Goal: Transaction & Acquisition: Purchase product/service

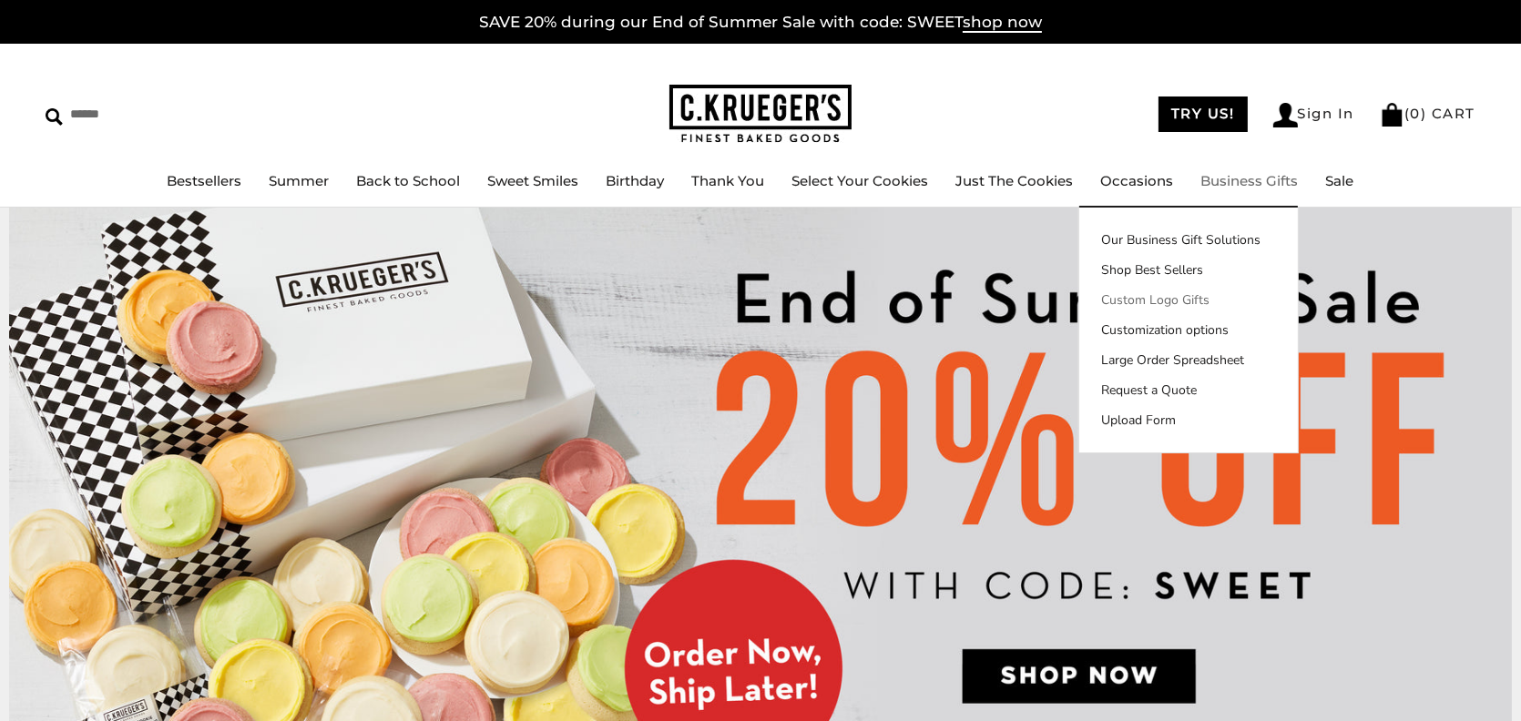
click at [1157, 293] on link "Custom Logo Gifts" at bounding box center [1188, 300] width 219 height 19
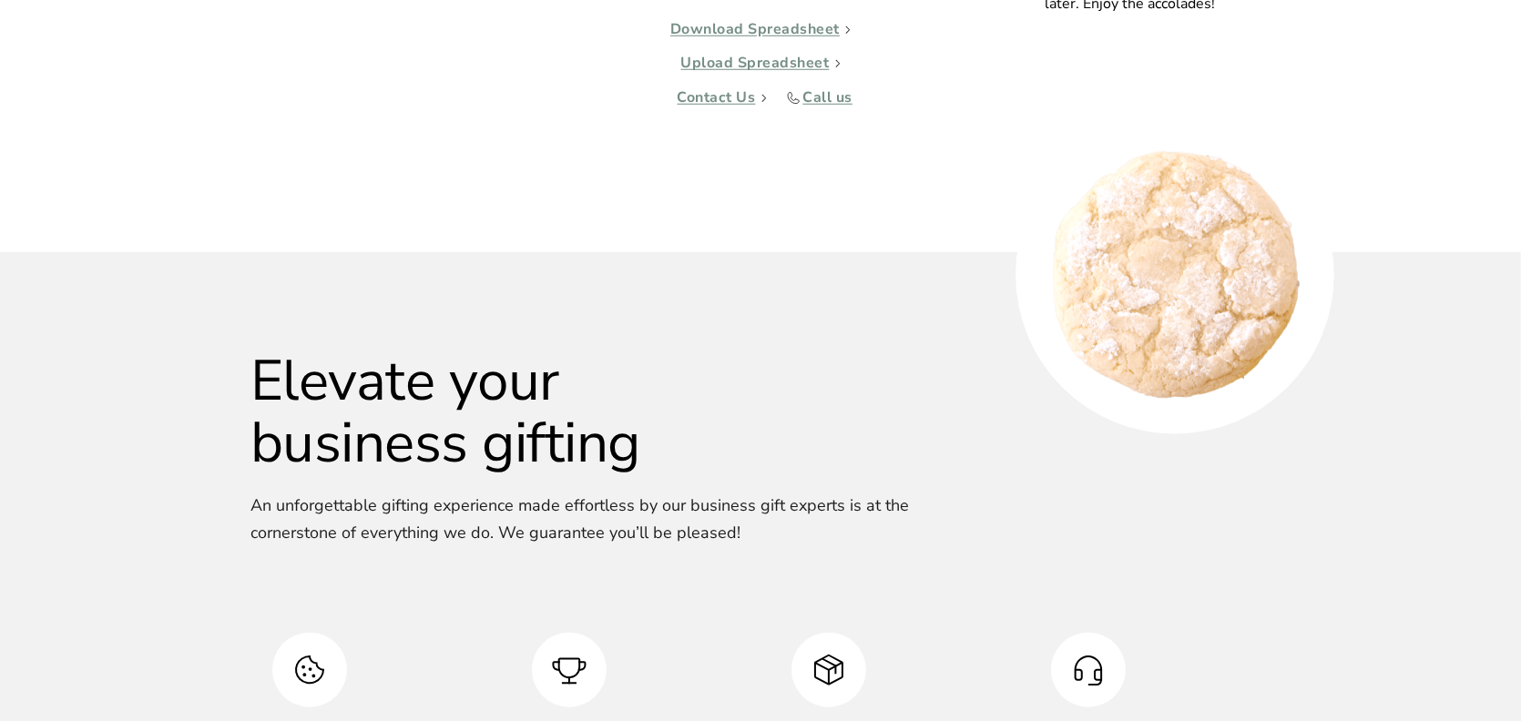
scroll to position [2088, 0]
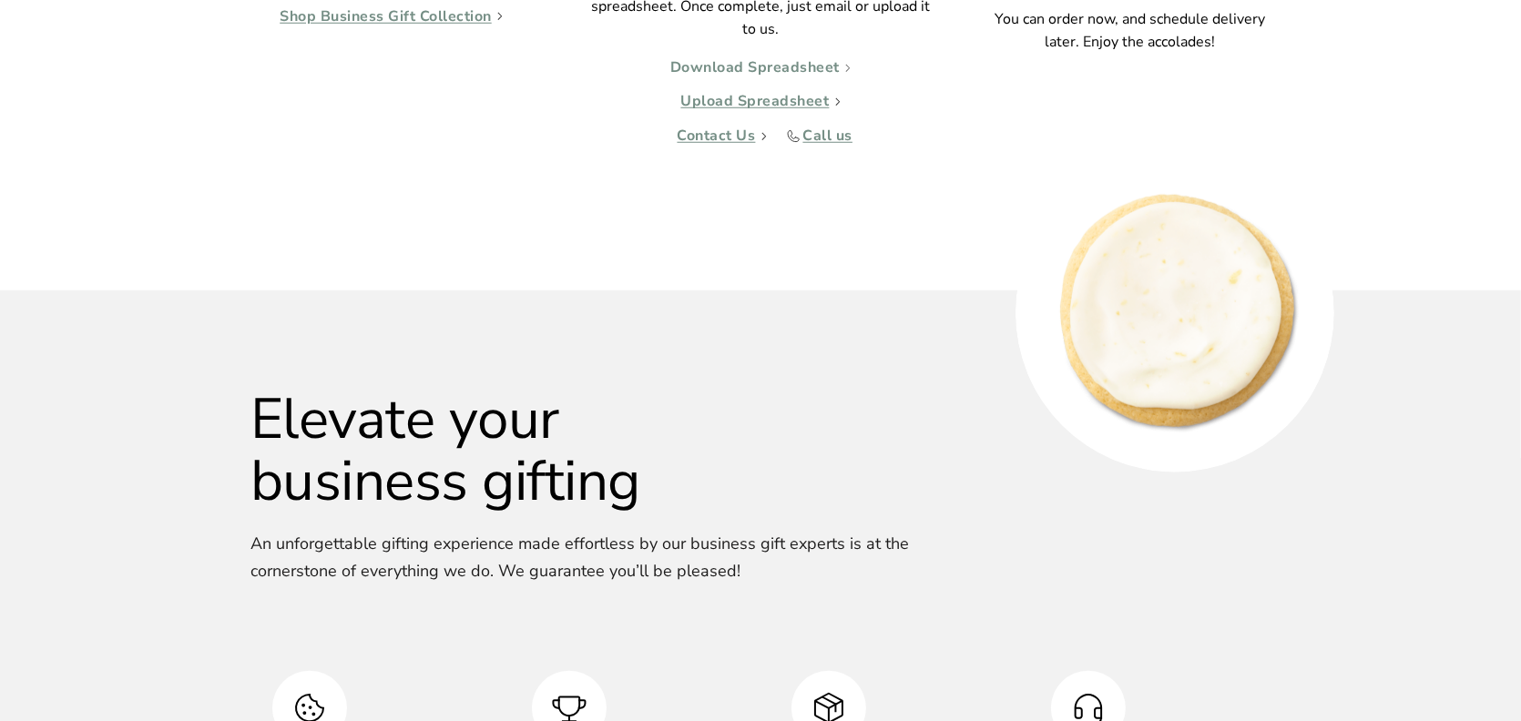
click at [787, 65] on link "Download Spreadsheet" at bounding box center [760, 68] width 180 height 18
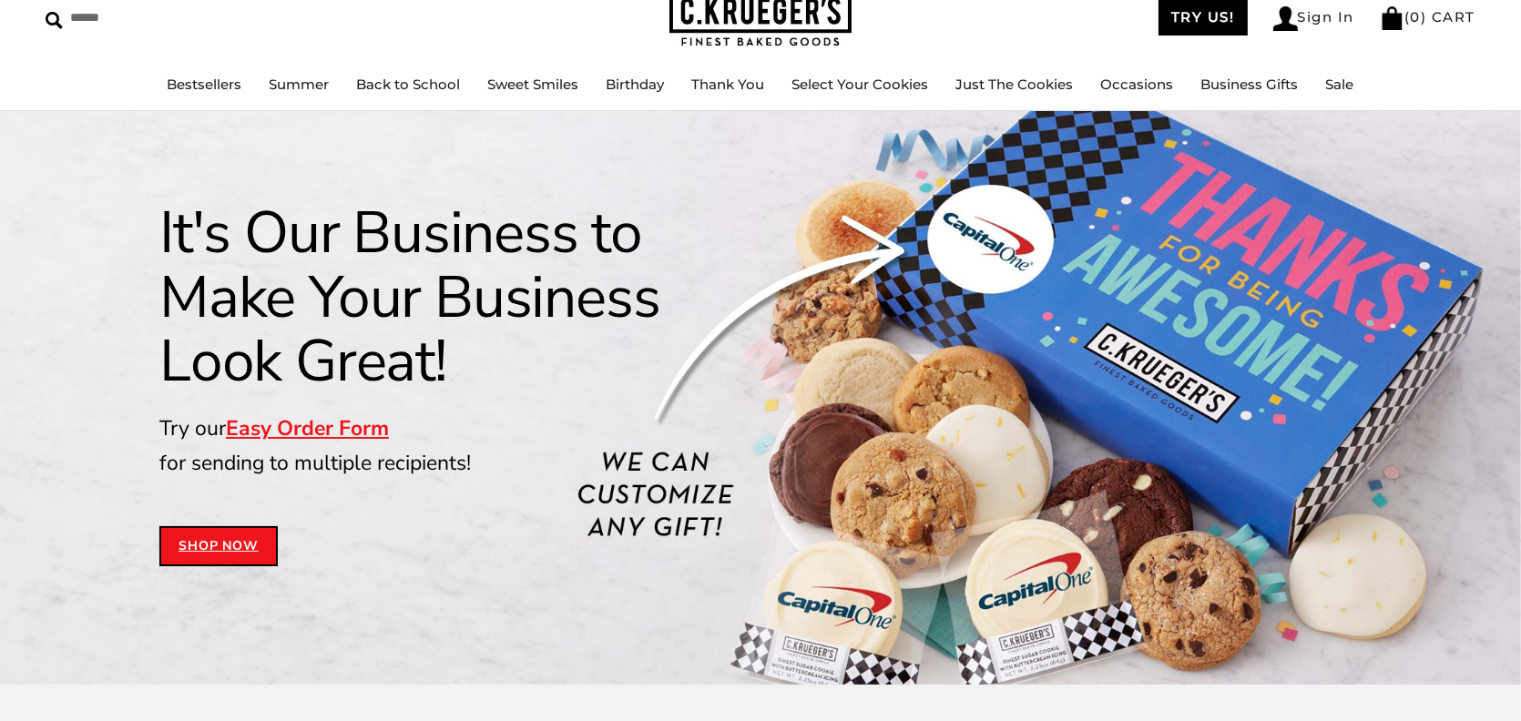
scroll to position [0, 0]
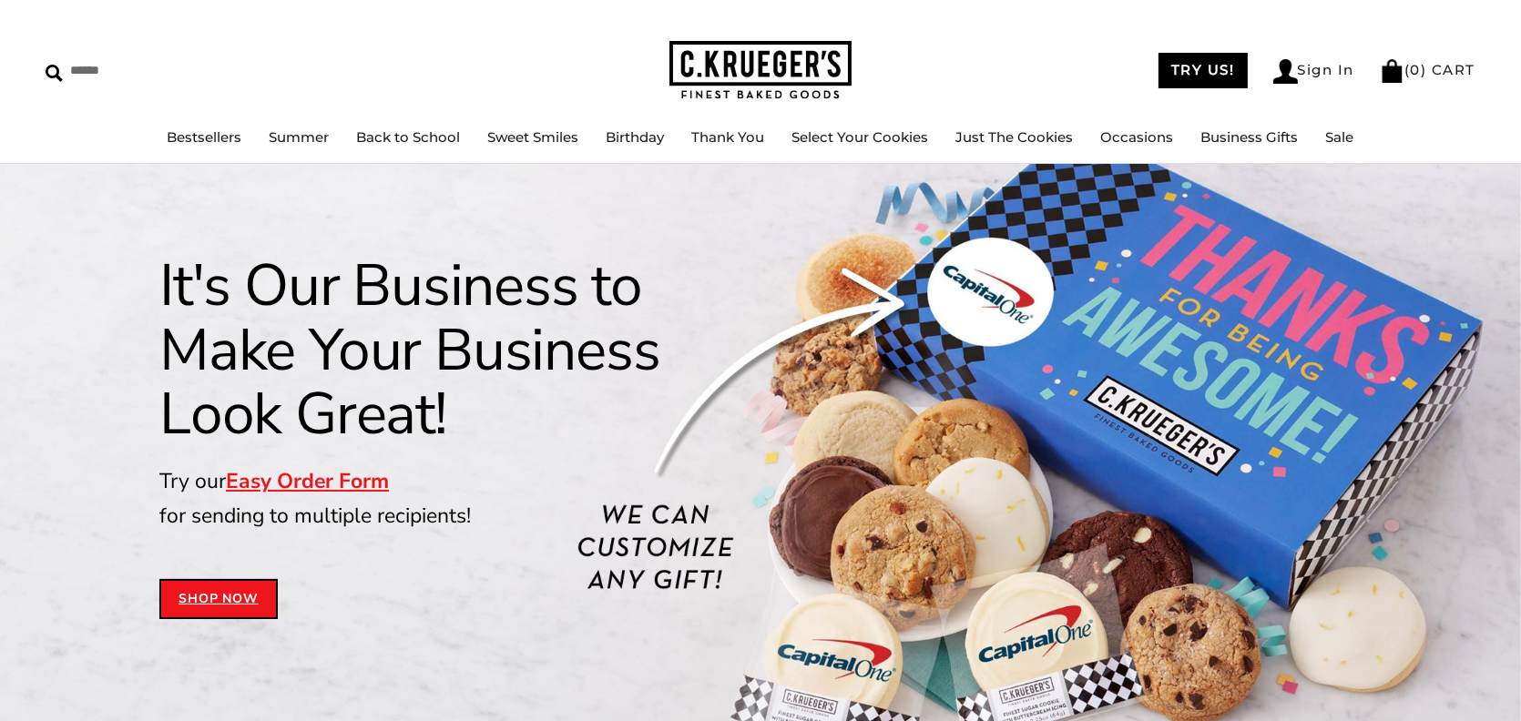
click at [220, 614] on link "Shop Now" at bounding box center [218, 599] width 118 height 40
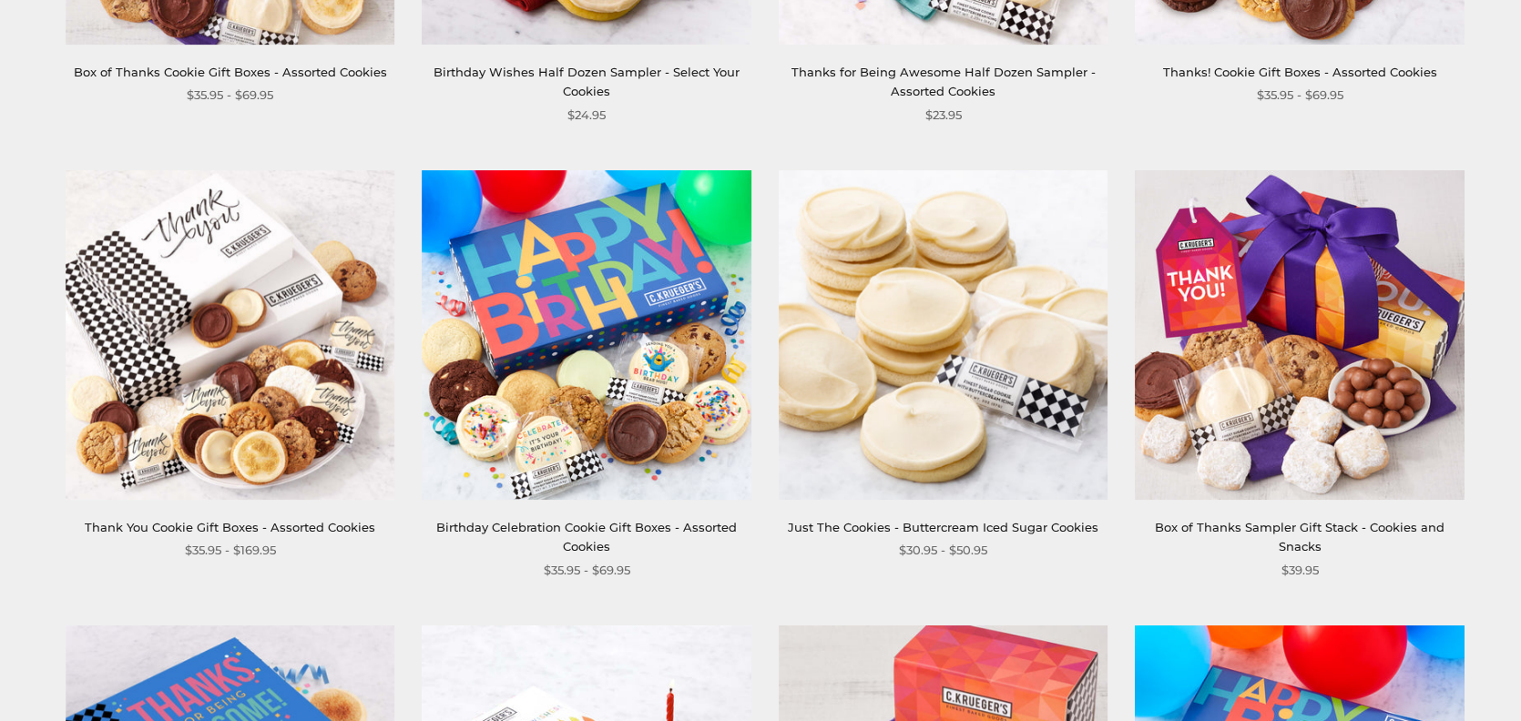
scroll to position [844, 0]
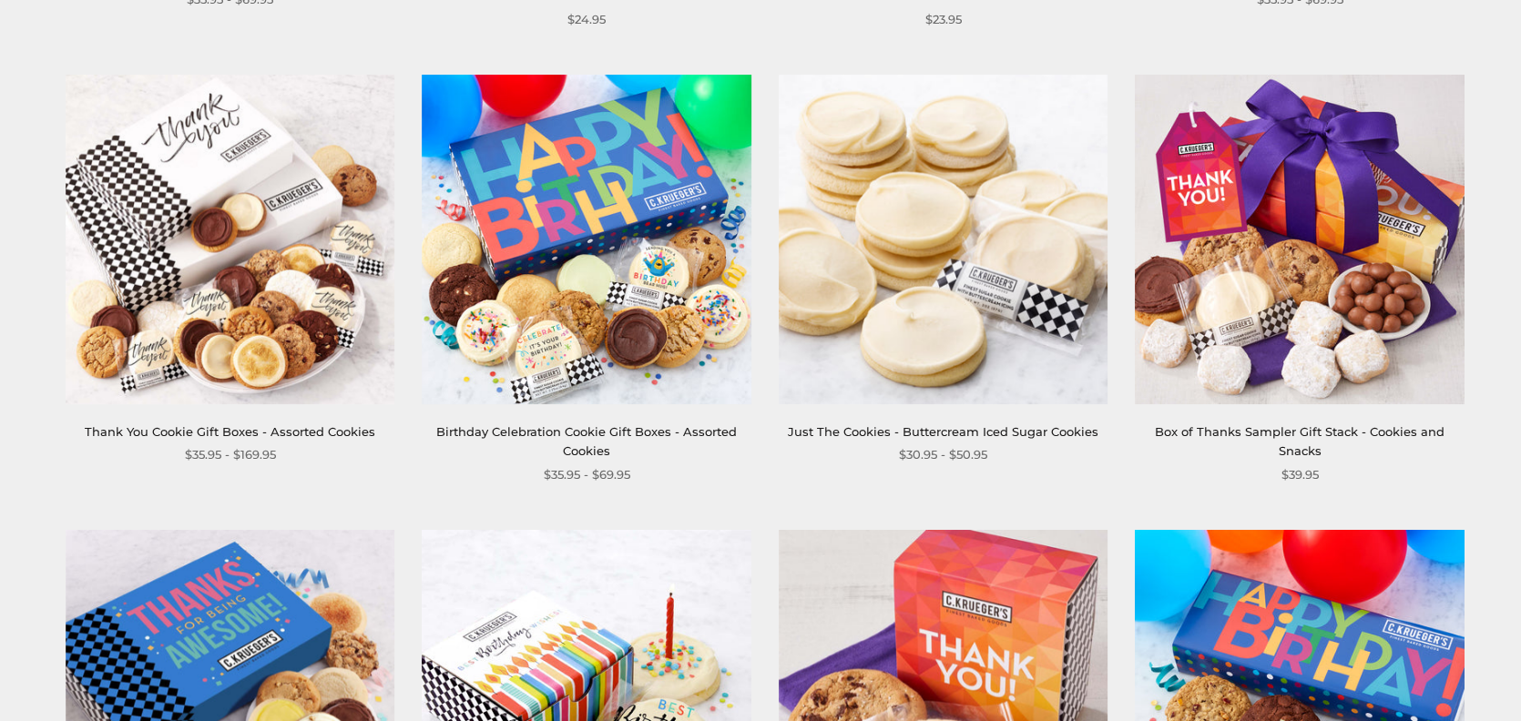
click at [981, 371] on img at bounding box center [944, 240] width 330 height 330
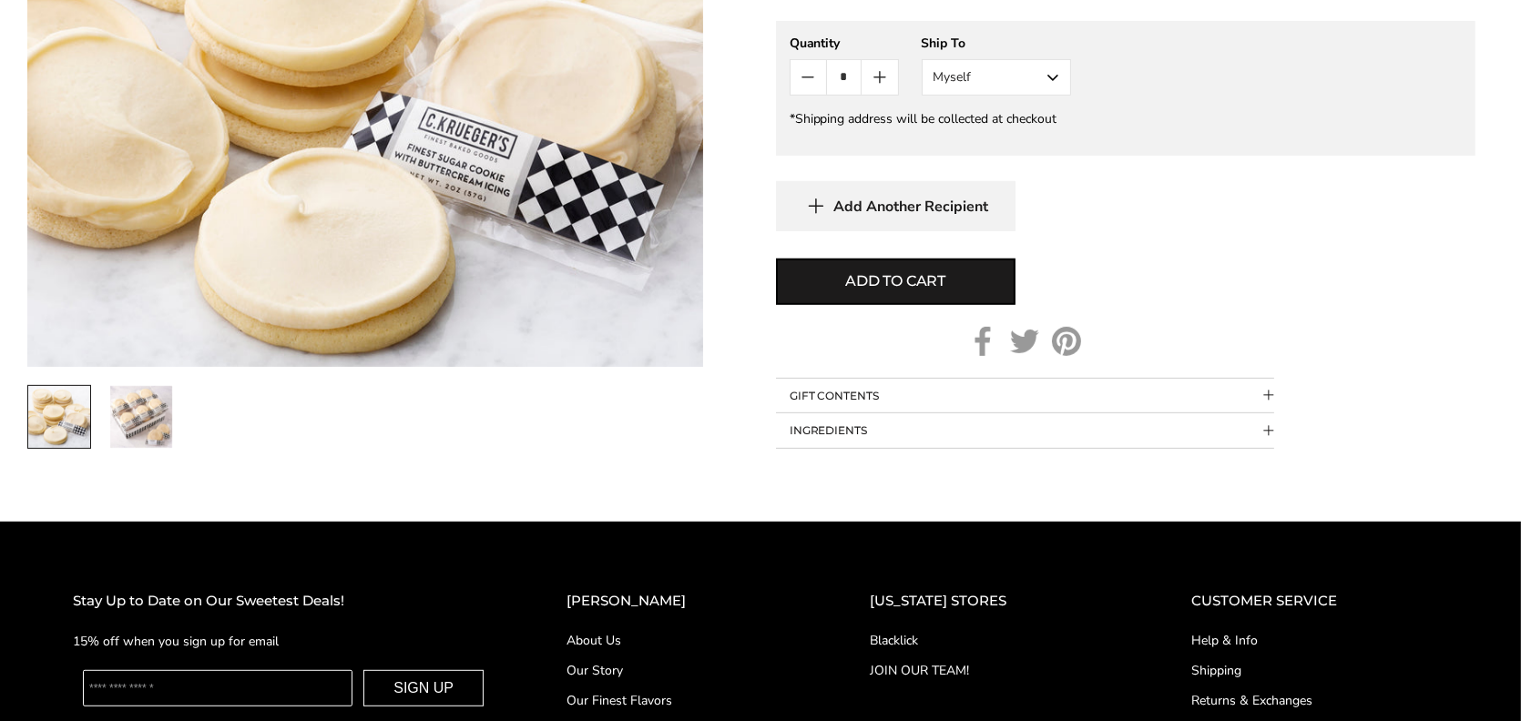
scroll to position [1137, 0]
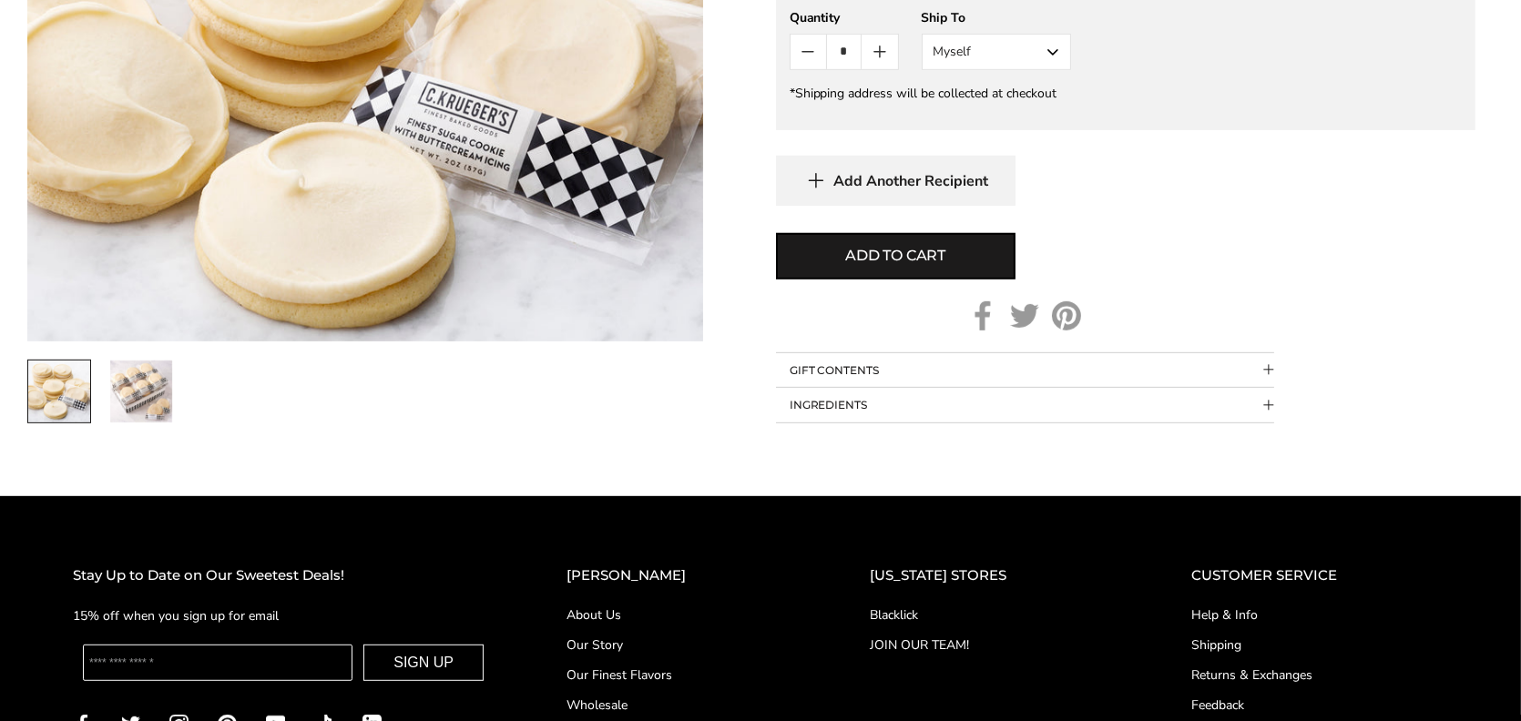
click at [1271, 404] on span "Collapsible block button" at bounding box center [1269, 406] width 10 height 10
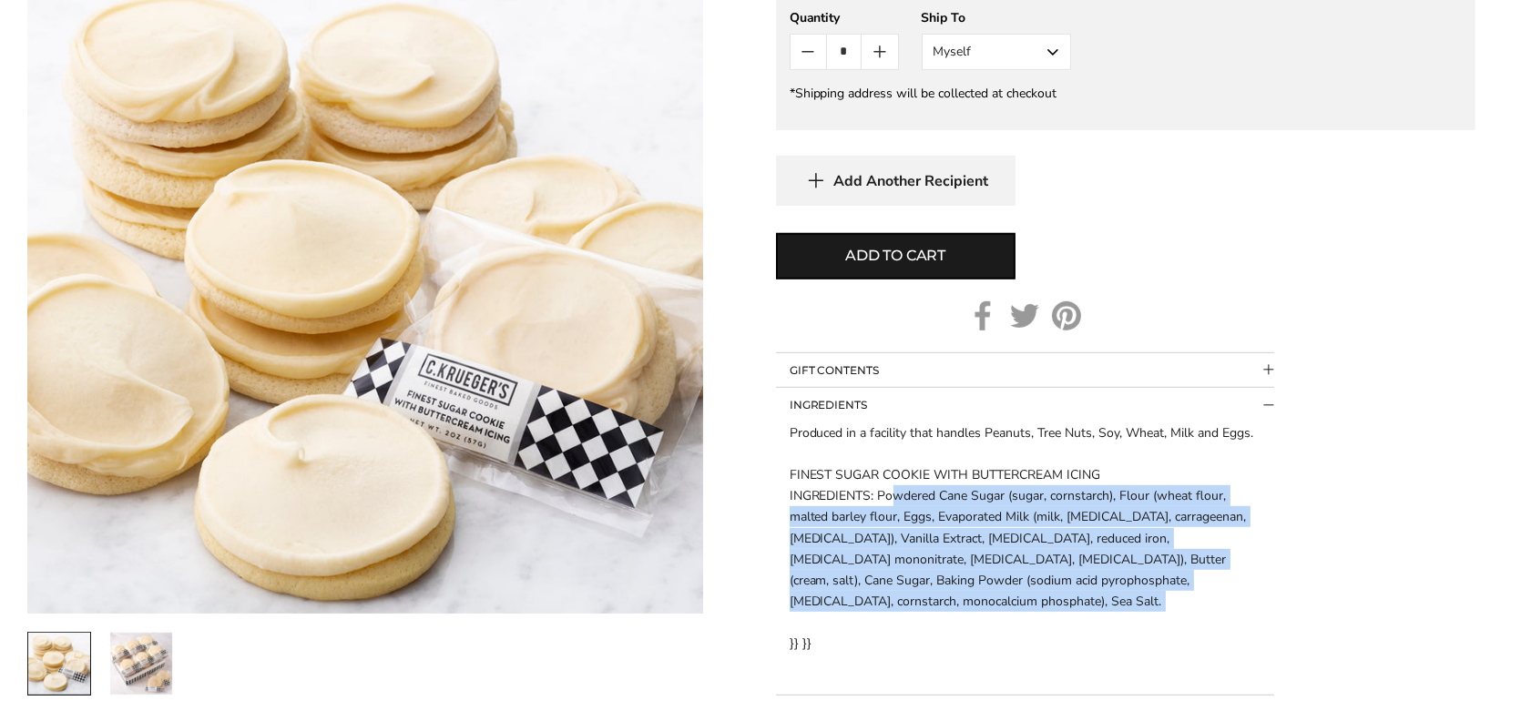
drag, startPoint x: 884, startPoint y: 490, endPoint x: 1213, endPoint y: 629, distance: 357.7
click at [1213, 629] on div "Produced in a facility that handles Peanuts, Tree Nuts, Soy, Wheat, Milk and Eg…" at bounding box center [1025, 538] width 471 height 231
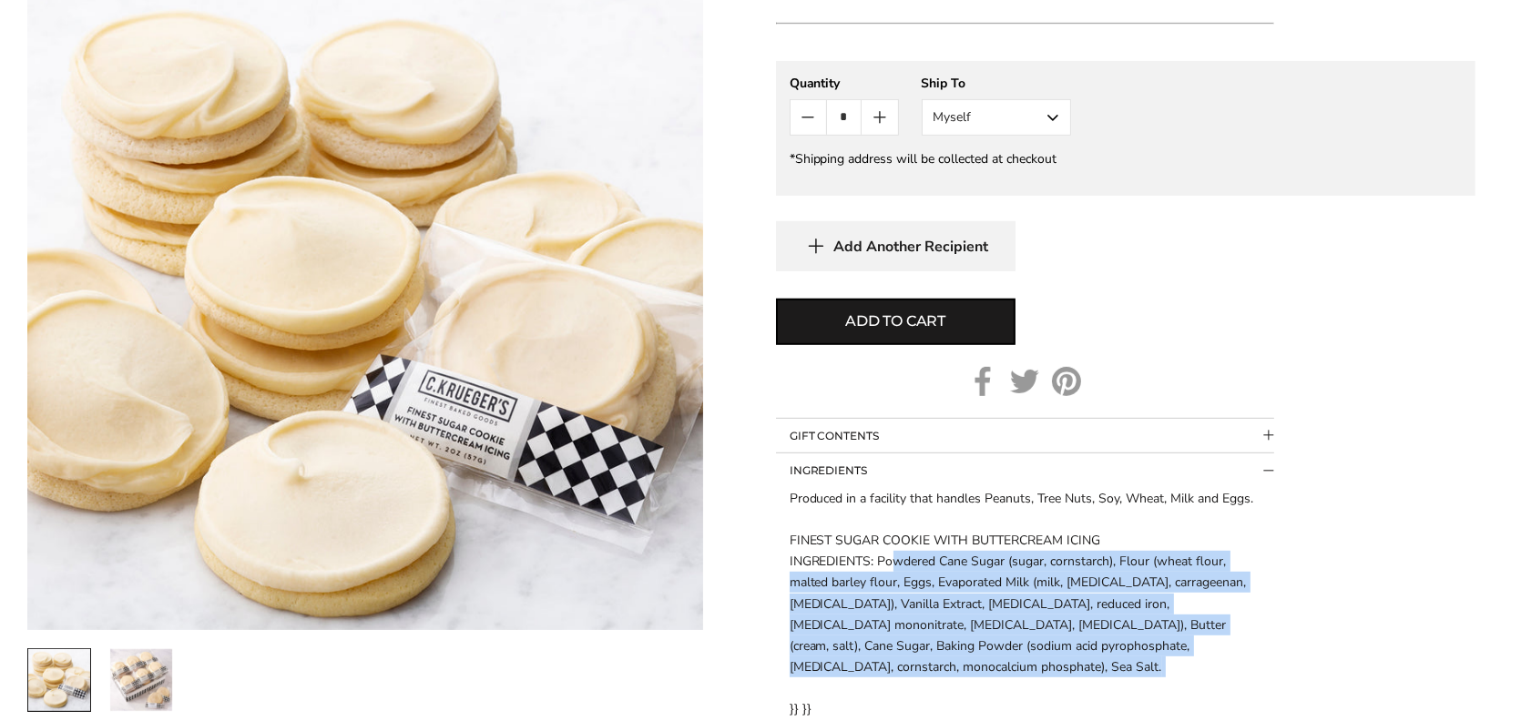
scroll to position [1069, 0]
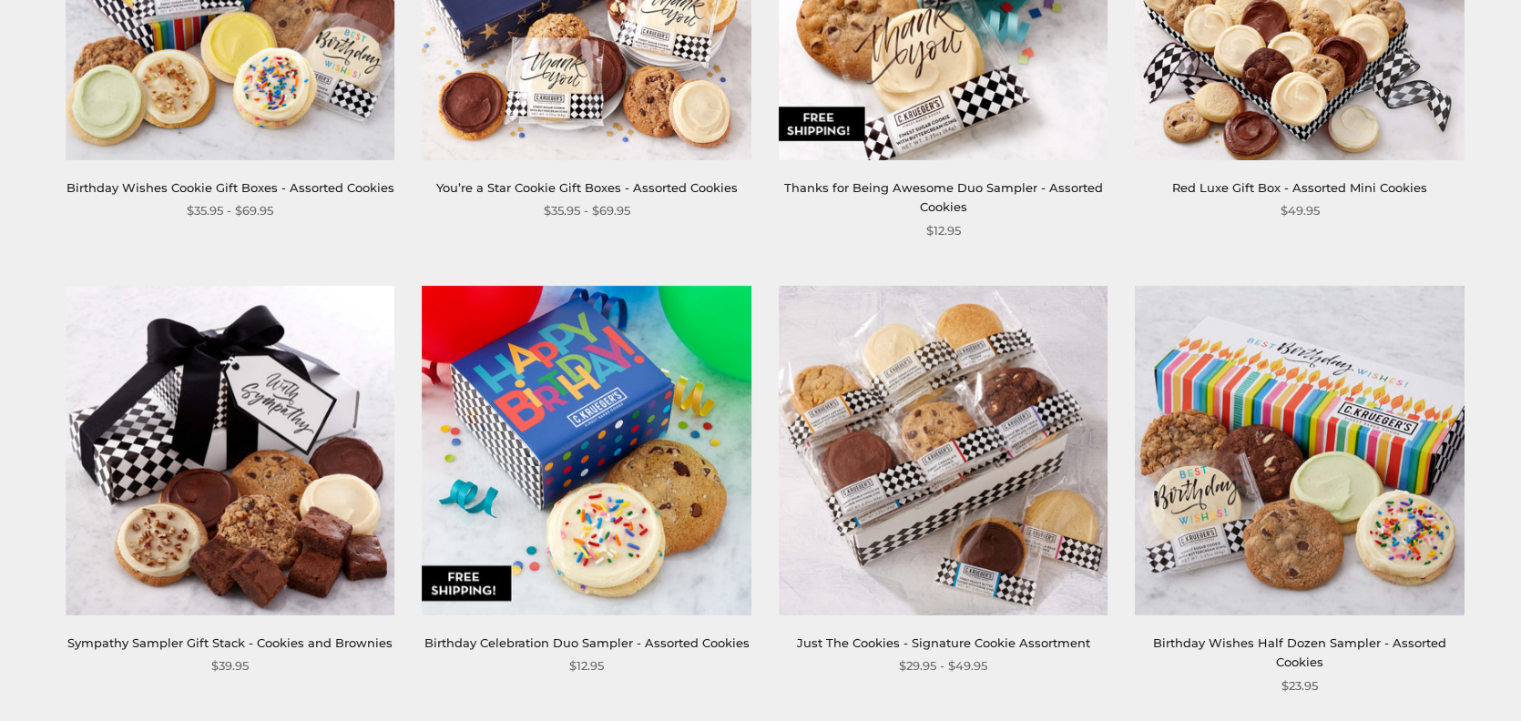
scroll to position [2004, 0]
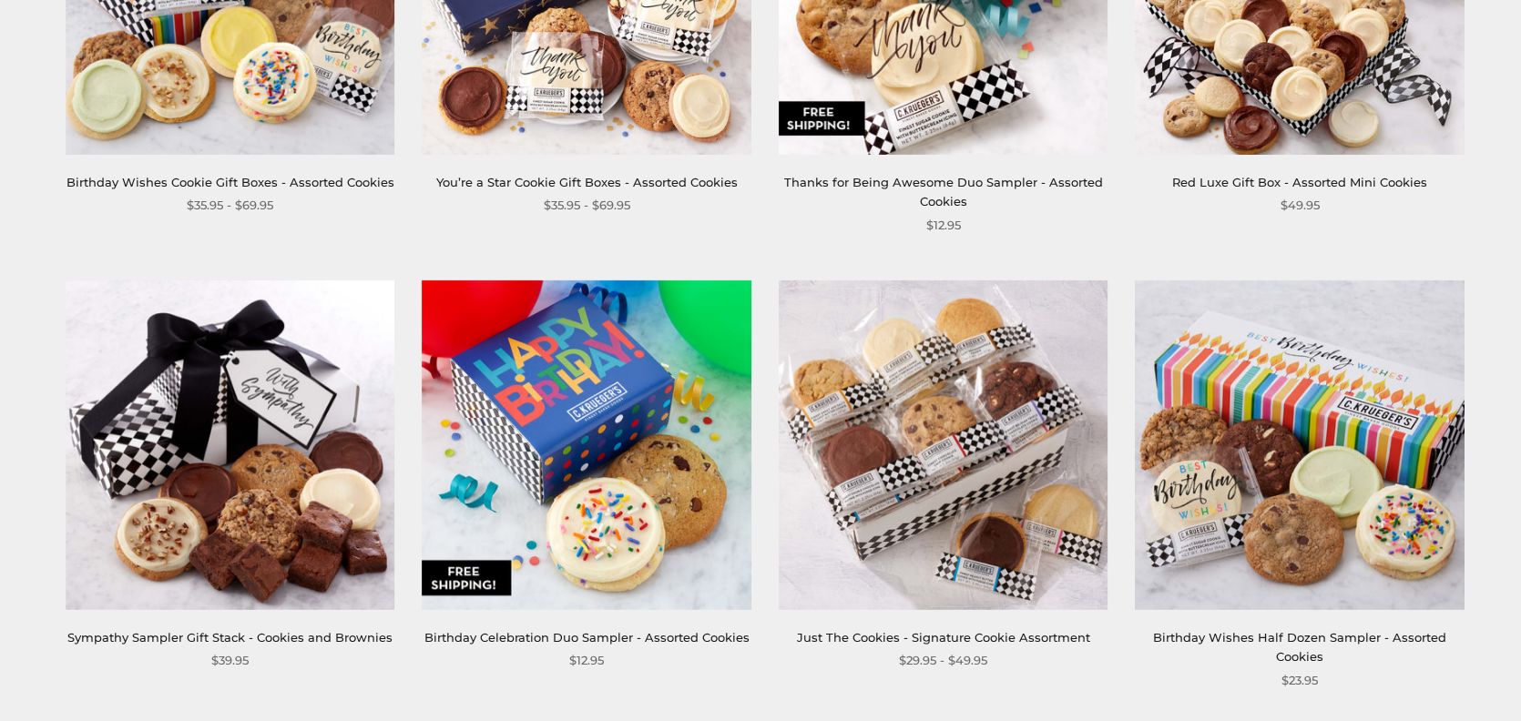
click at [963, 527] on img at bounding box center [944, 446] width 330 height 330
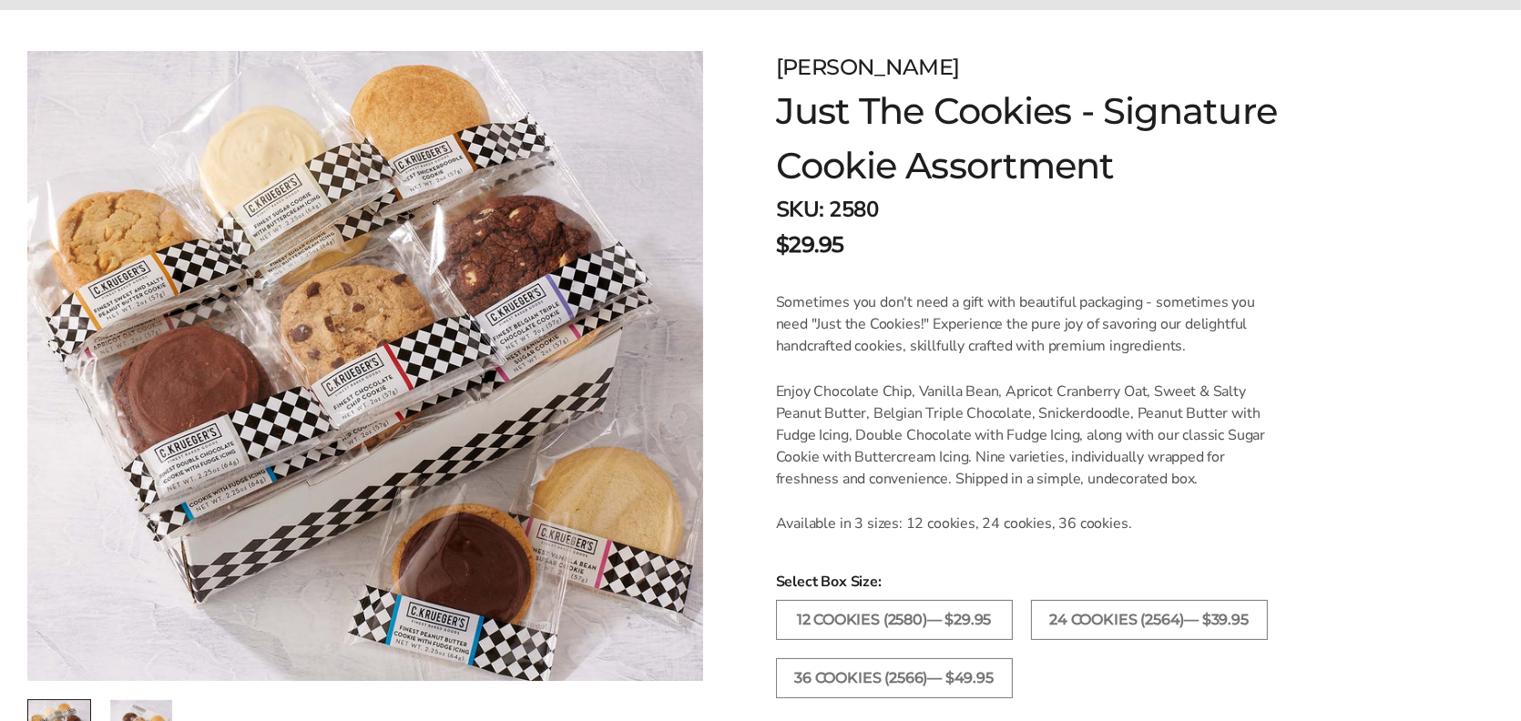
scroll to position [339, 0]
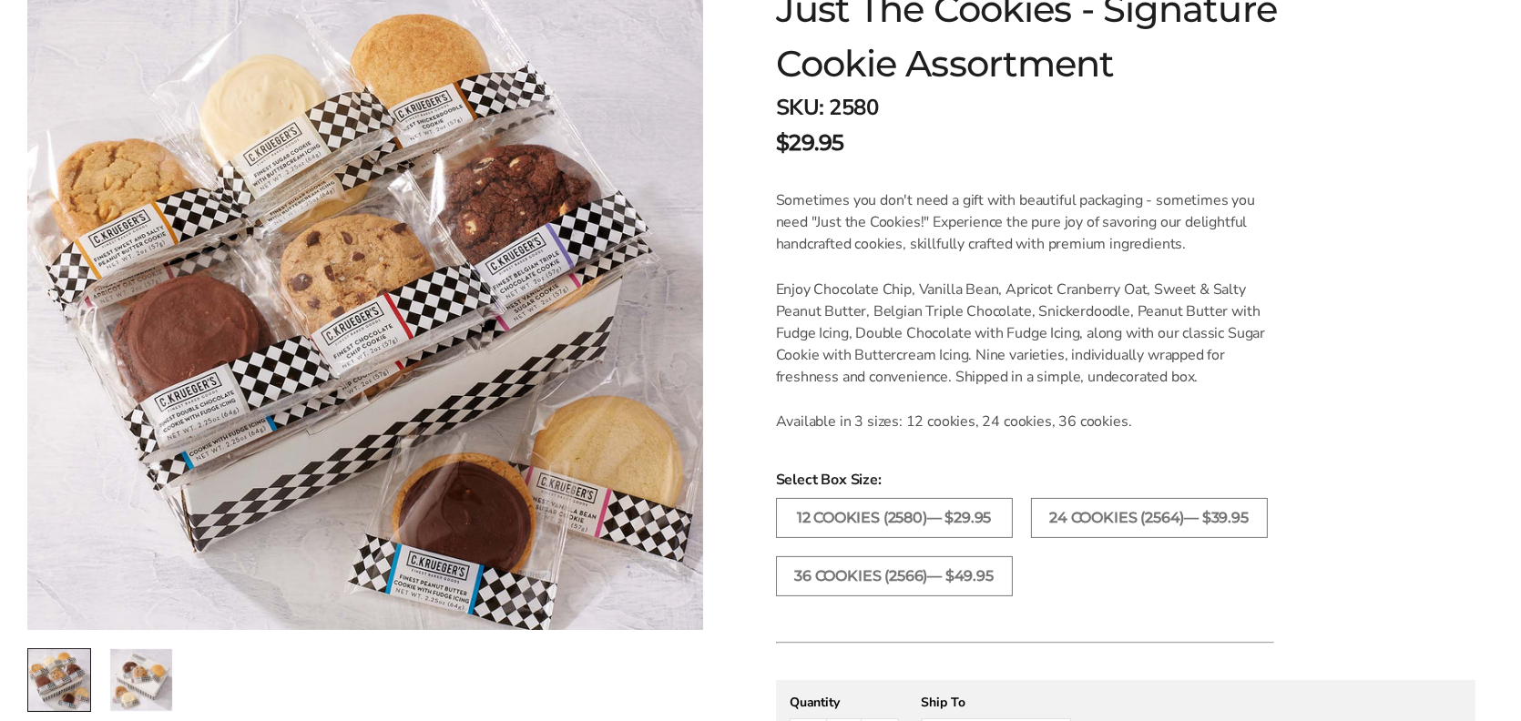
drag, startPoint x: 1529, startPoint y: 122, endPoint x: 1525, endPoint y: 236, distance: 113.9
click at [1520, 236] on html "Skip to content ****** Bestsellers Summer Summer Vibes Summer Garden Hello Suns…" at bounding box center [760, 684] width 1521 height 2047
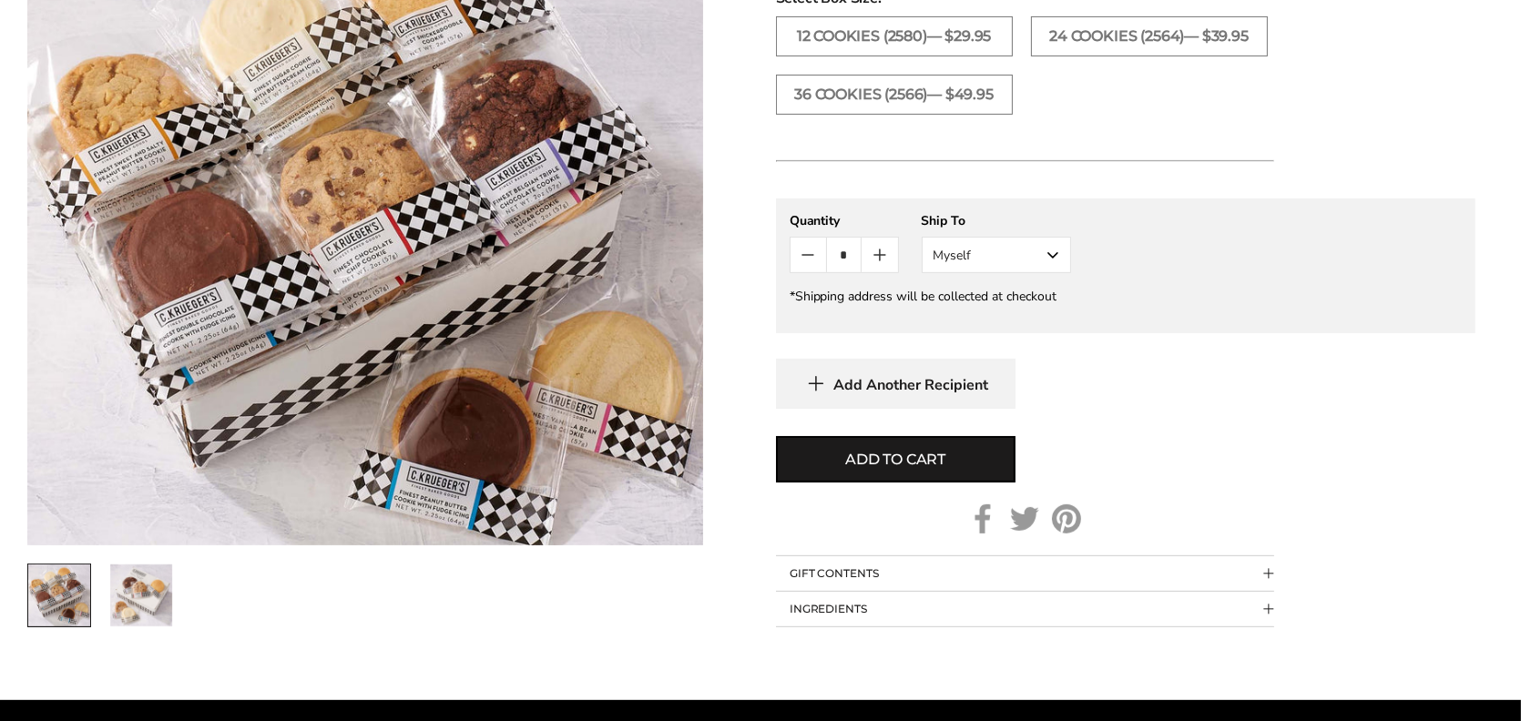
scroll to position [824, 0]
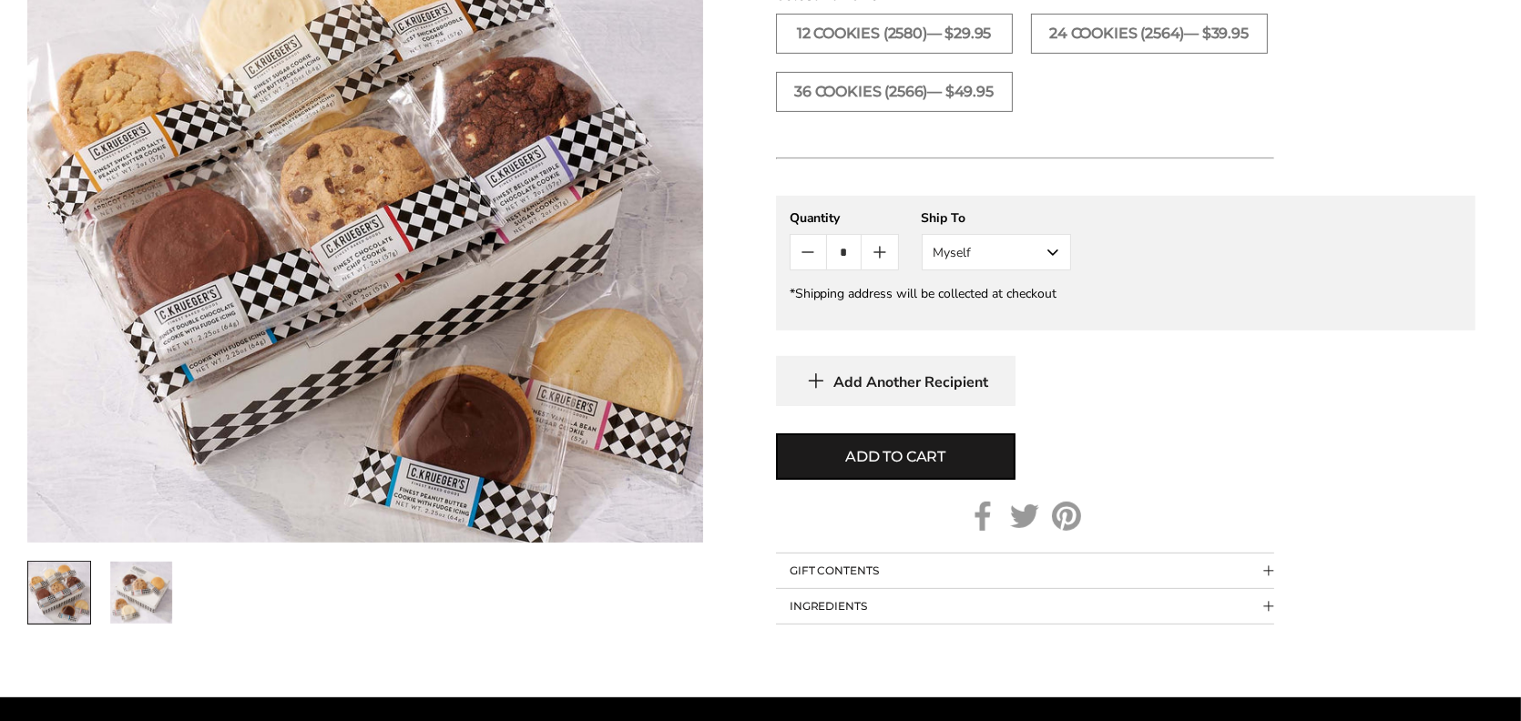
click at [1075, 566] on button "GIFT CONTENTS" at bounding box center [1025, 571] width 498 height 35
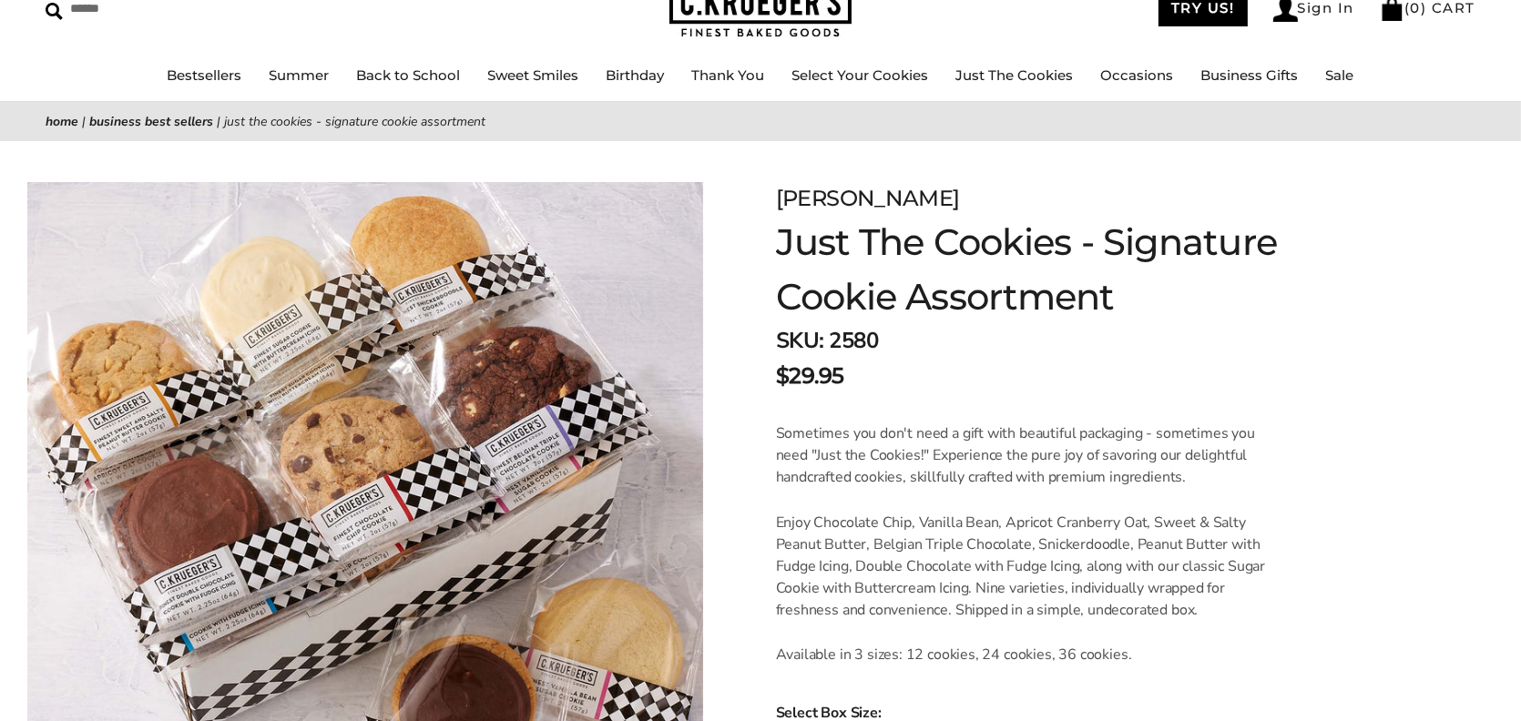
scroll to position [16, 0]
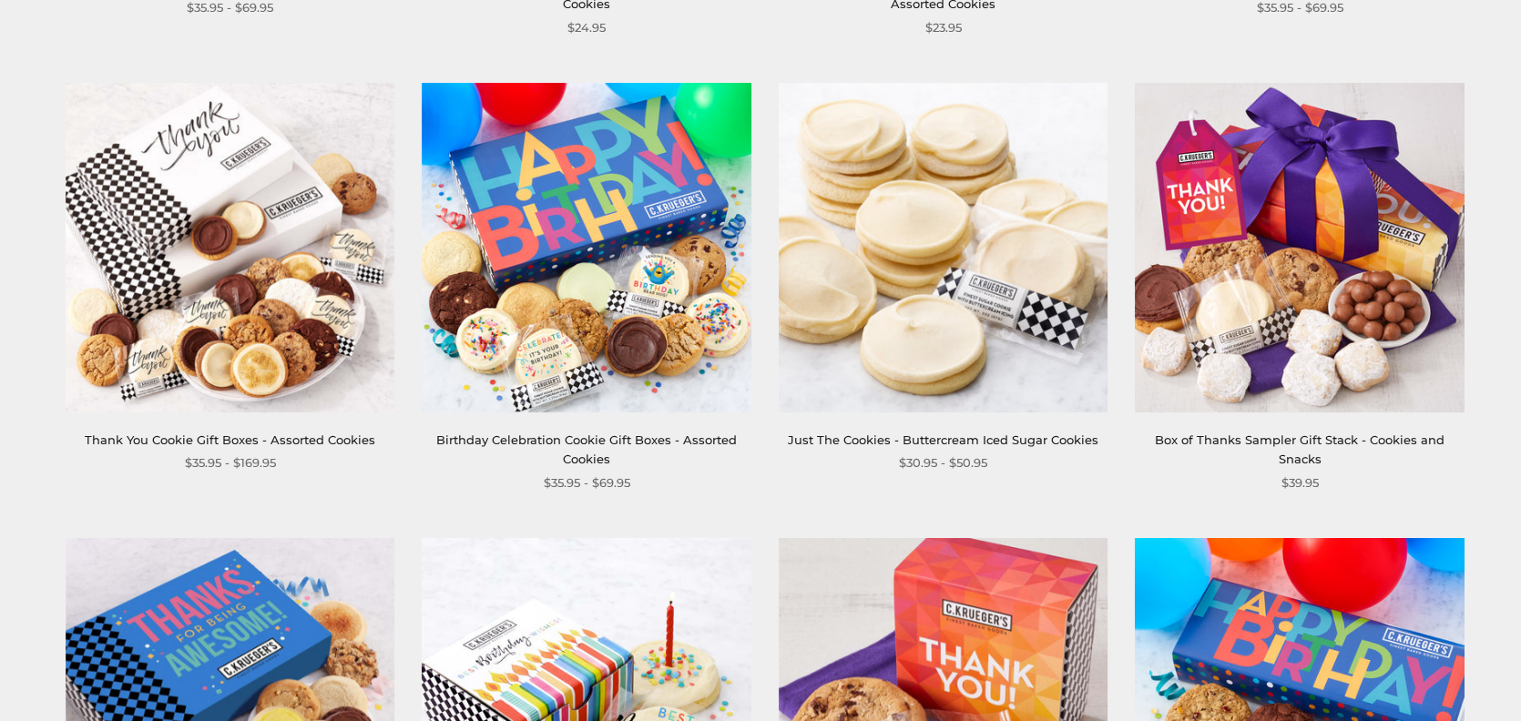
scroll to position [813, 0]
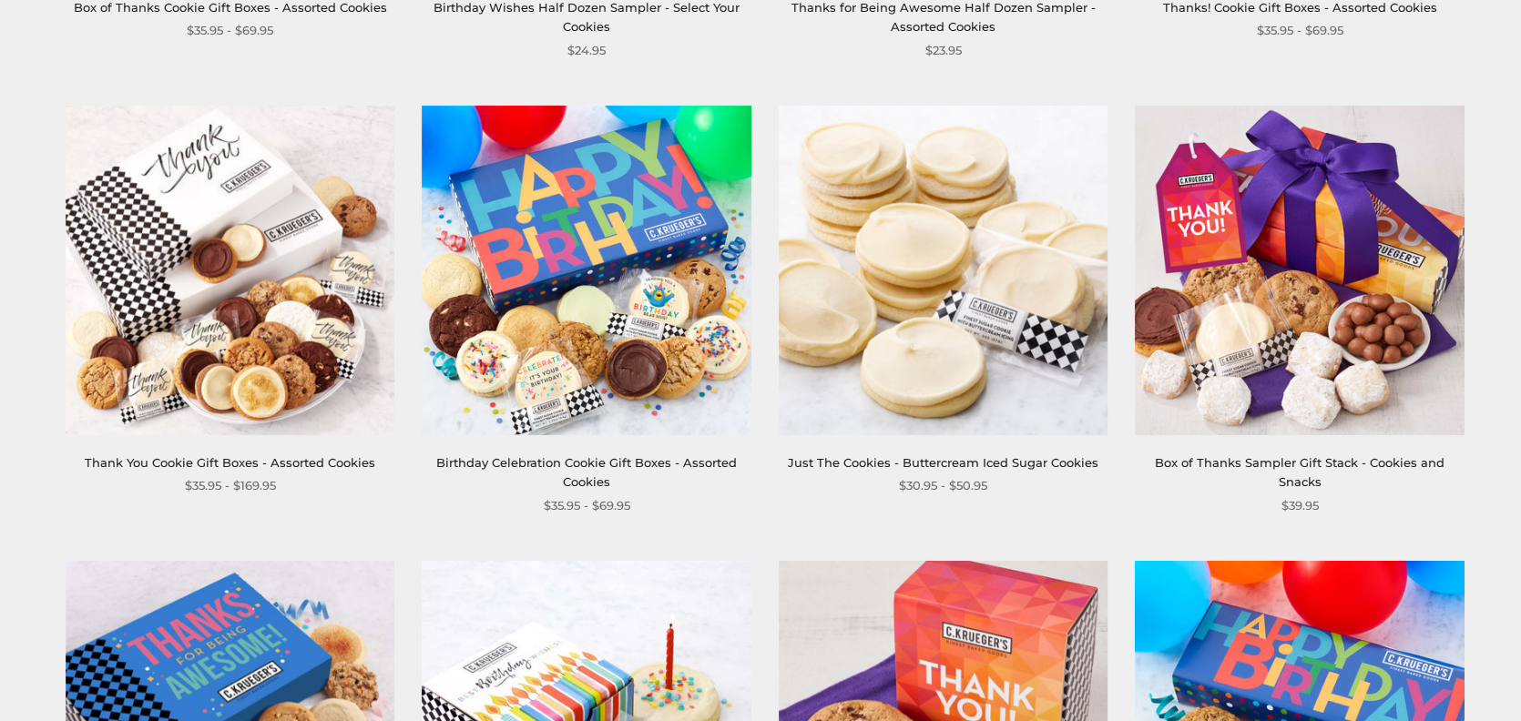
click at [1014, 277] on img at bounding box center [944, 271] width 330 height 330
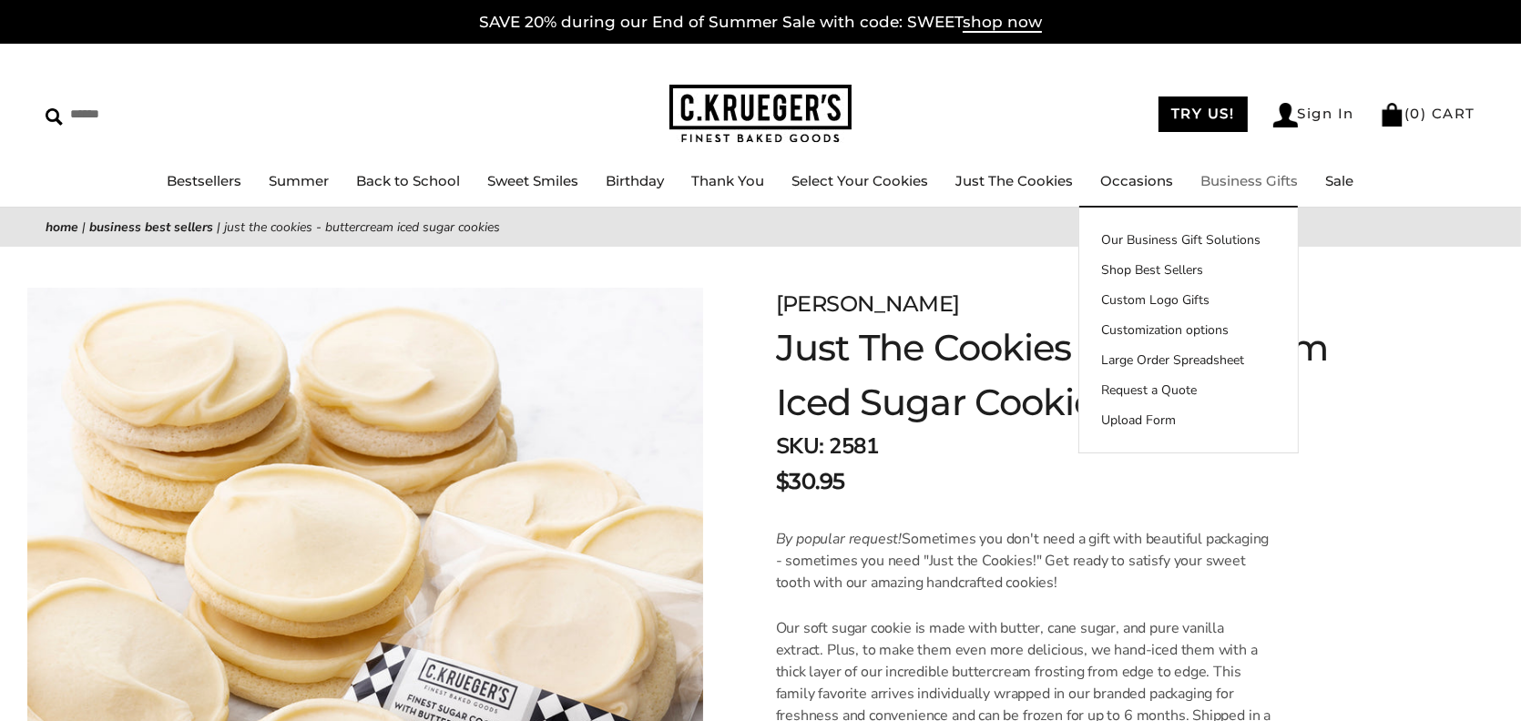
click at [1226, 177] on link "Business Gifts" at bounding box center [1250, 180] width 97 height 17
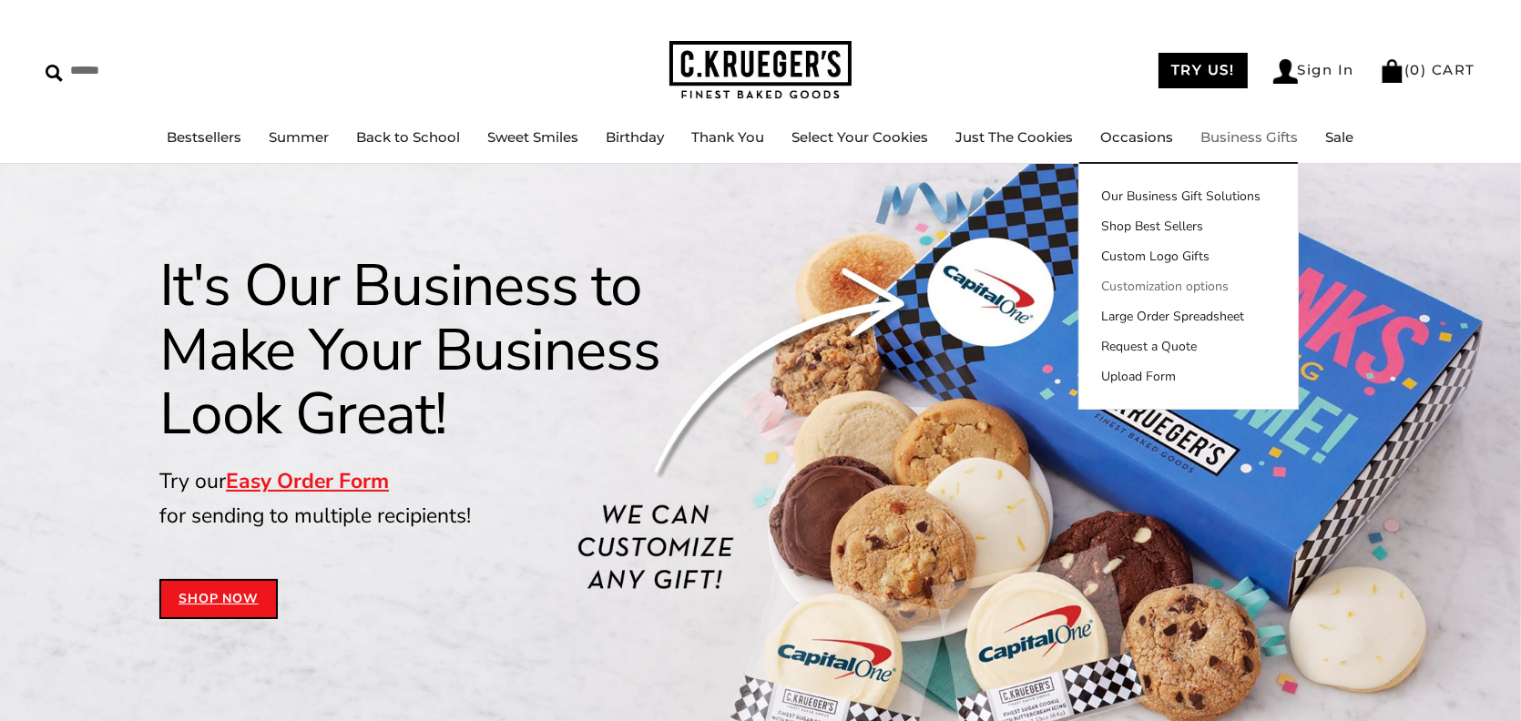
click at [1143, 288] on link "Customization options" at bounding box center [1188, 286] width 219 height 19
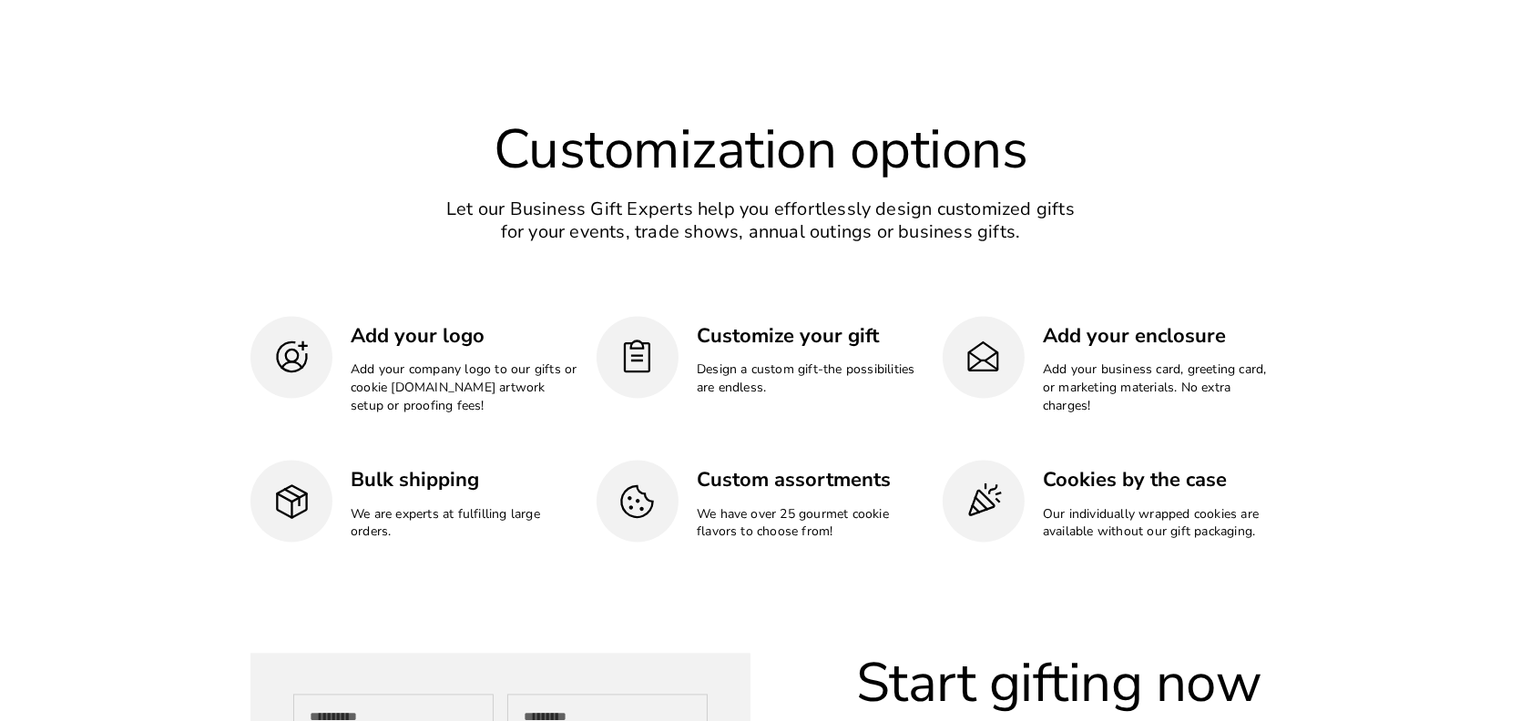
drag, startPoint x: 429, startPoint y: 332, endPoint x: 416, endPoint y: 337, distance: 13.9
click at [428, 332] on h3 "Add your logo" at bounding box center [465, 337] width 228 height 28
click at [647, 352] on img at bounding box center [637, 357] width 39 height 39
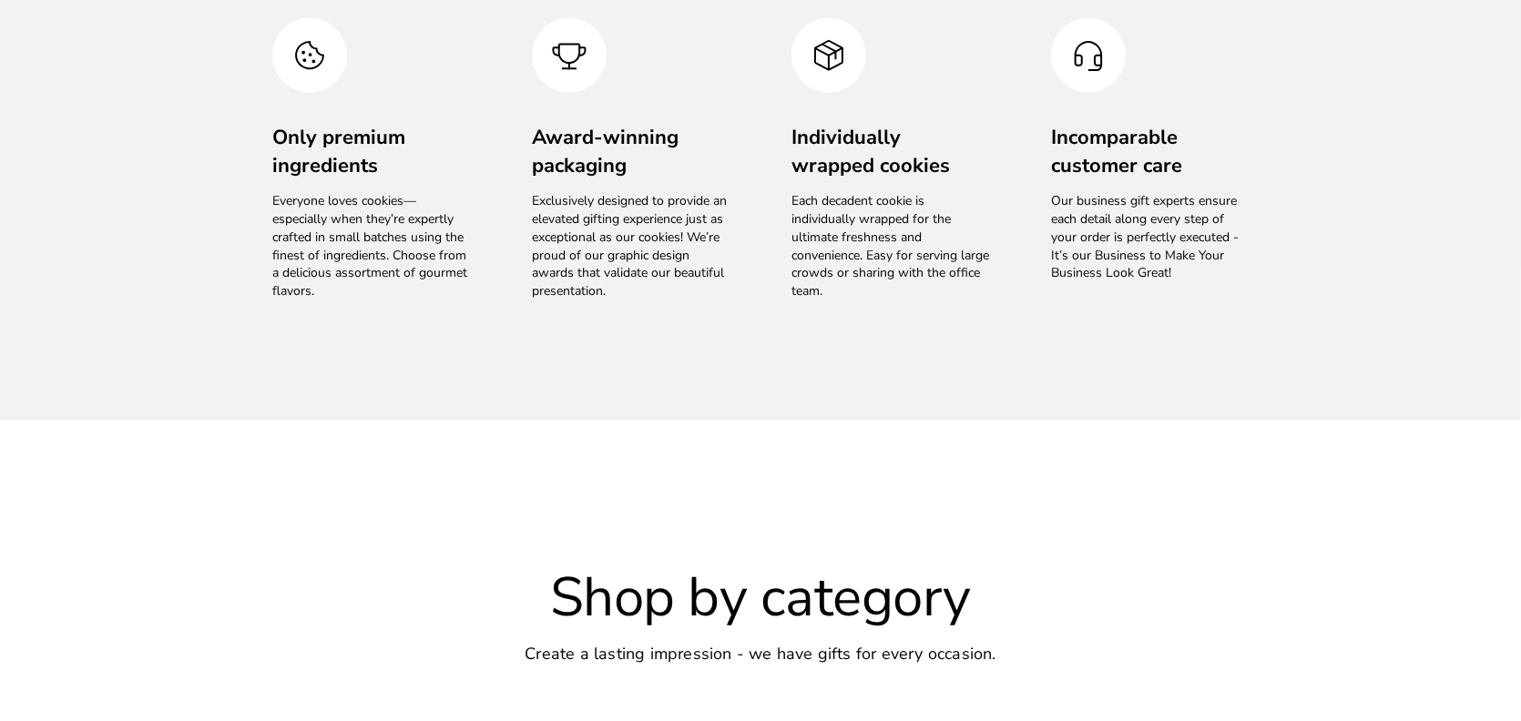
scroll to position [2303, 0]
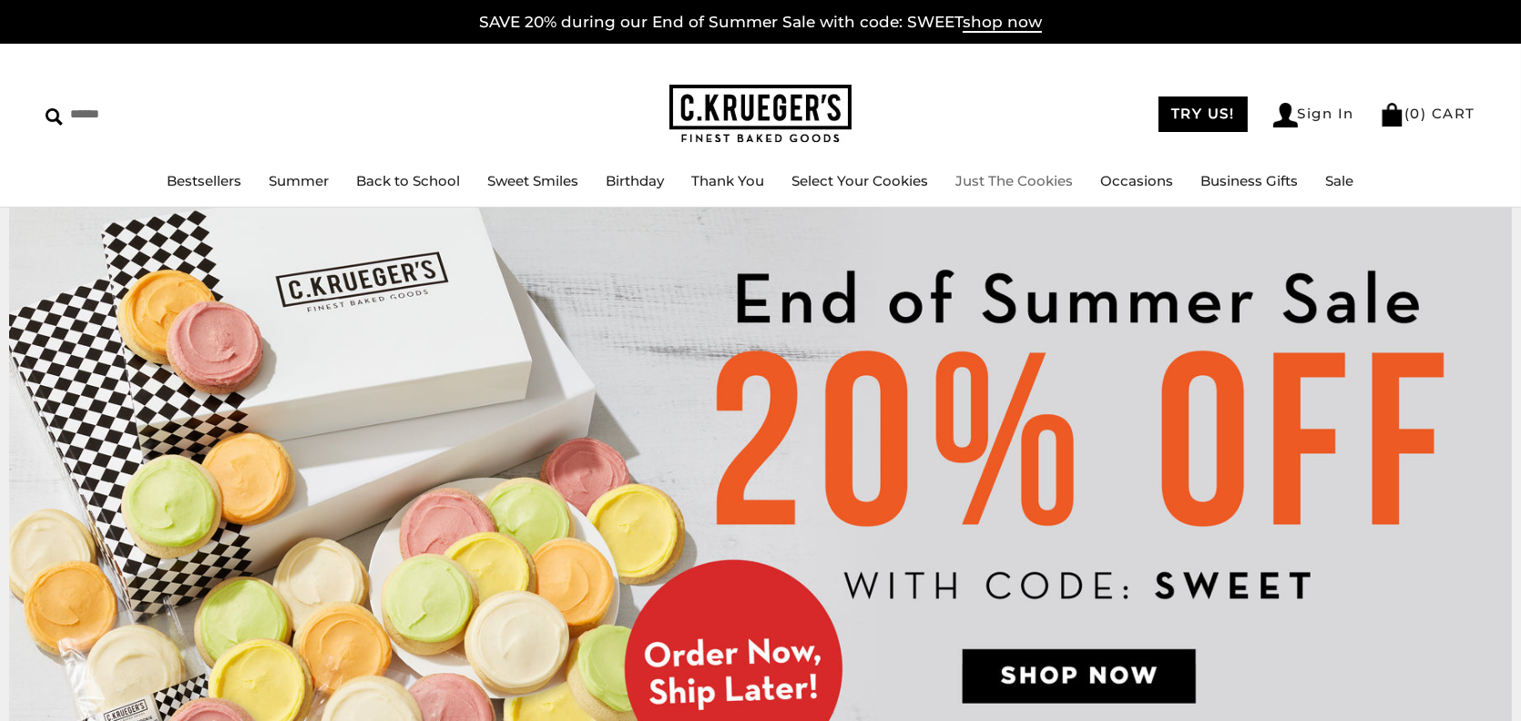
click at [1014, 179] on link "Just The Cookies" at bounding box center [1016, 180] width 118 height 17
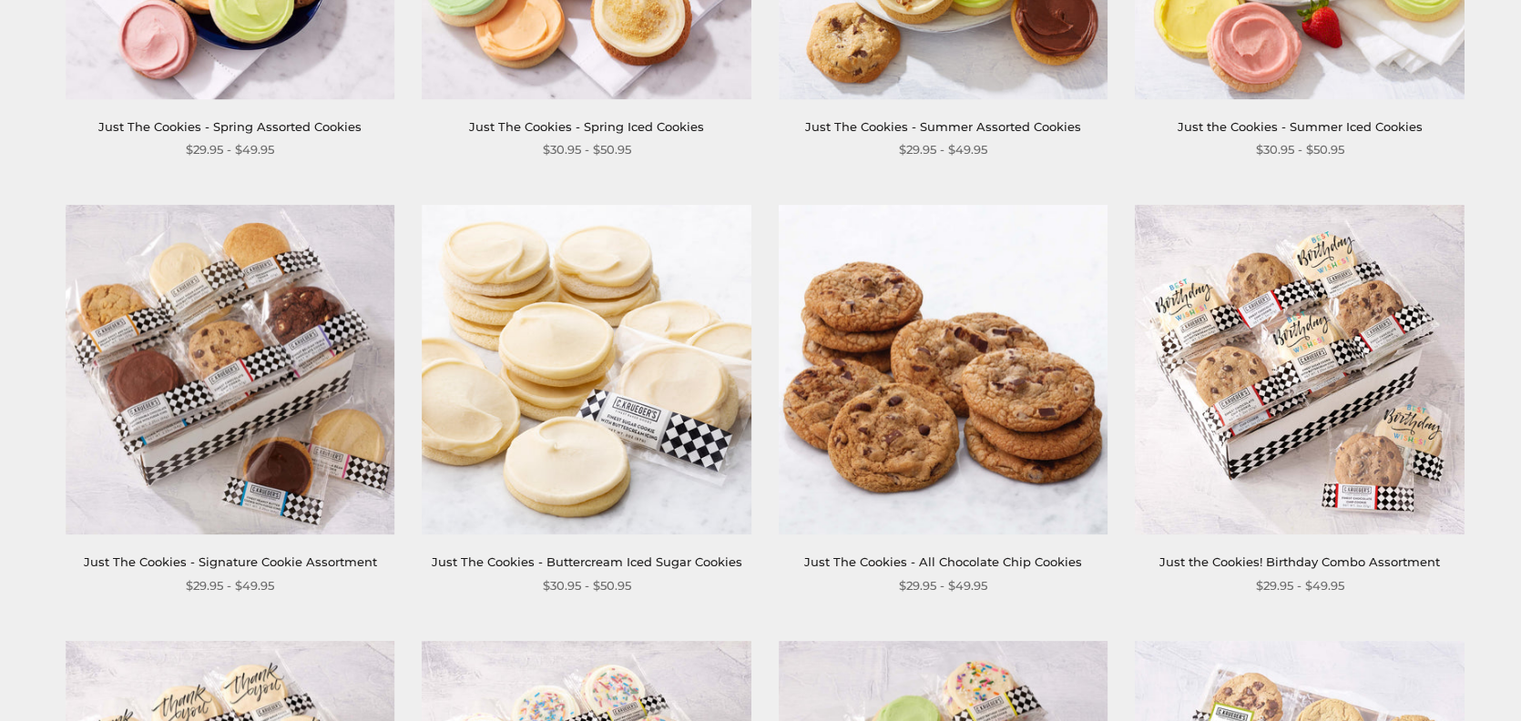
click at [615, 410] on img at bounding box center [587, 371] width 330 height 330
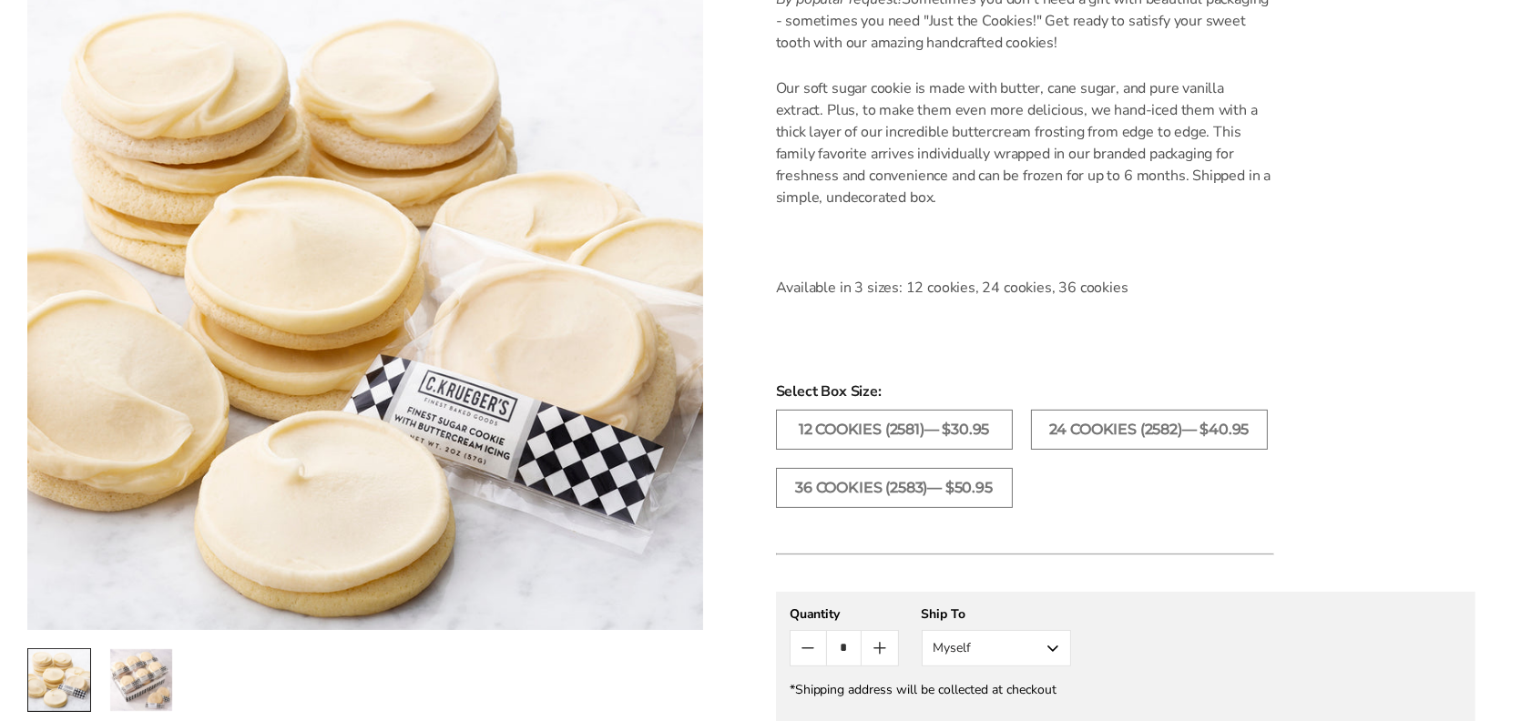
drag, startPoint x: 1529, startPoint y: 97, endPoint x: 1512, endPoint y: 270, distance: 173.0
click at [1512, 270] on html "Skip to content ****** Bestsellers Summer Summer Vibes Summer Garden Hello Suns…" at bounding box center [760, 539] width 1521 height 2159
